Goal: Connect with others: Participate in discussion

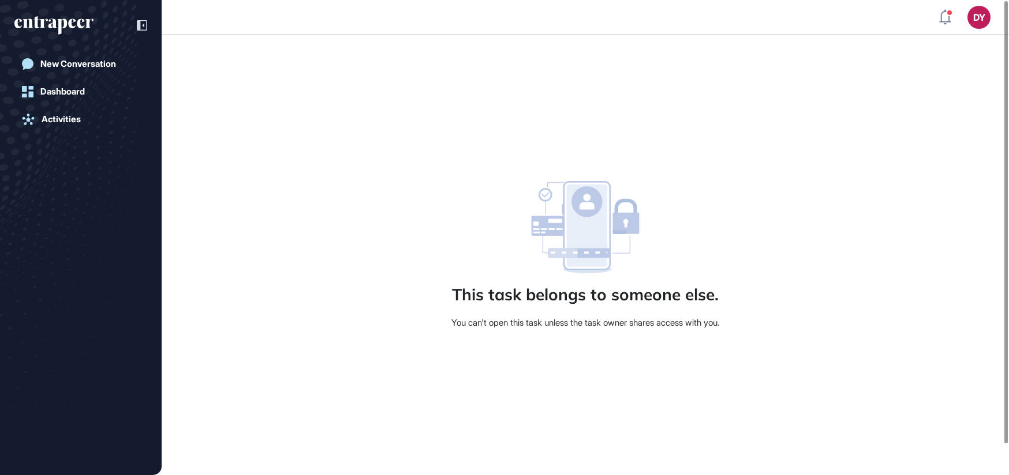
scroll to position [1, 1]
drag, startPoint x: 61, startPoint y: 97, endPoint x: 70, endPoint y: 93, distance: 9.9
click at [61, 97] on link "Dashboard" at bounding box center [80, 91] width 133 height 23
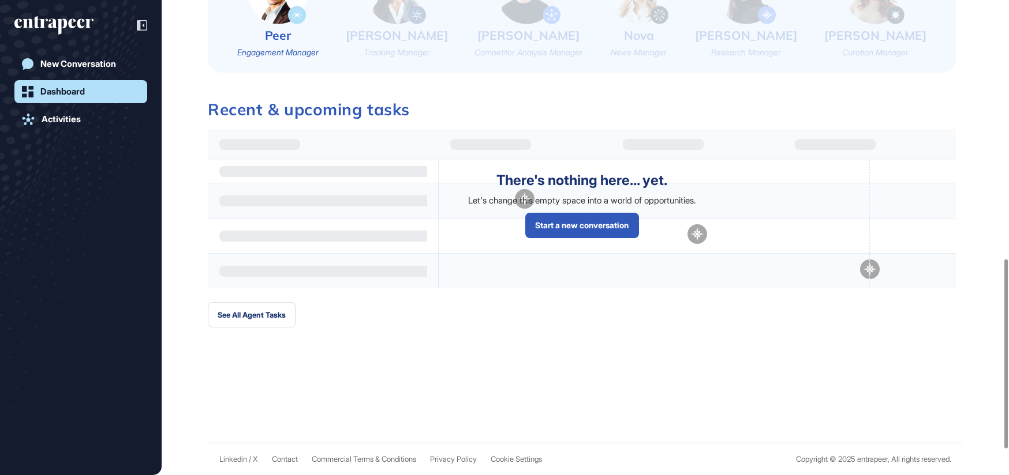
scroll to position [404, 0]
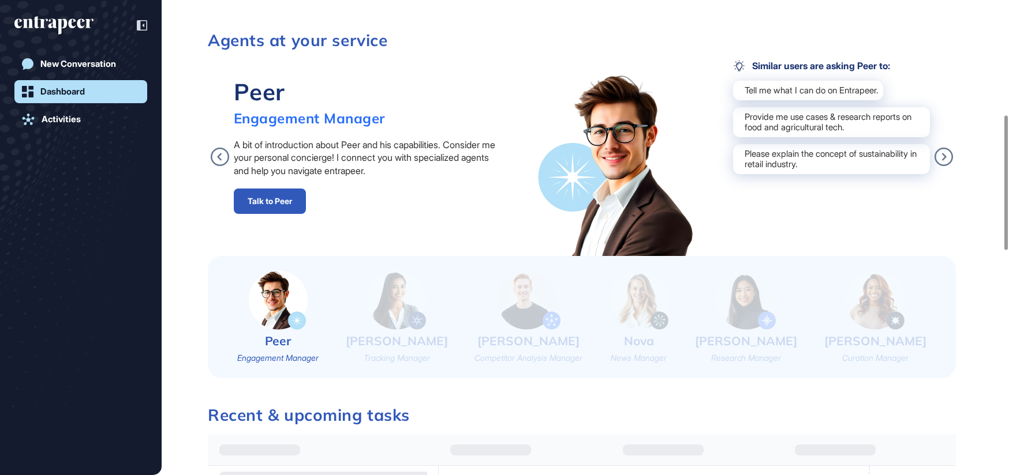
click at [88, 18] on icon "entrapeer-logo" at bounding box center [53, 25] width 79 height 18
click at [142, 26] on icon at bounding box center [142, 25] width 10 height 10
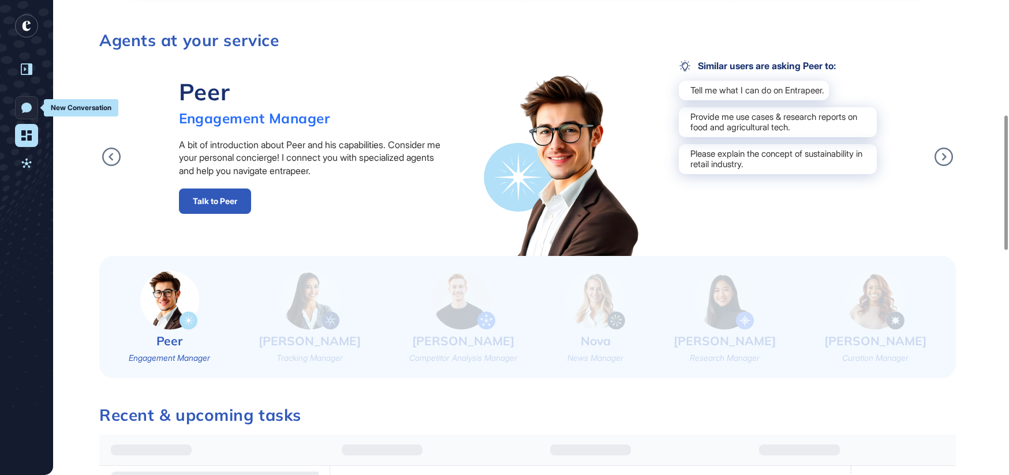
click at [32, 107] on link "New Conversation" at bounding box center [26, 107] width 23 height 23
click at [30, 167] on icon at bounding box center [26, 164] width 10 height 12
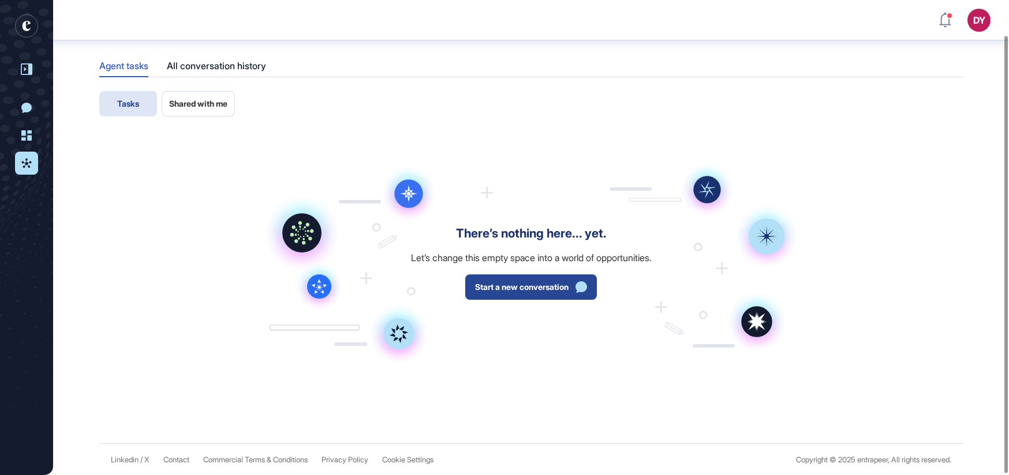
scroll to position [38, 0]
click at [215, 66] on div "All conversation history" at bounding box center [216, 65] width 99 height 23
